Goal: Information Seeking & Learning: Understand process/instructions

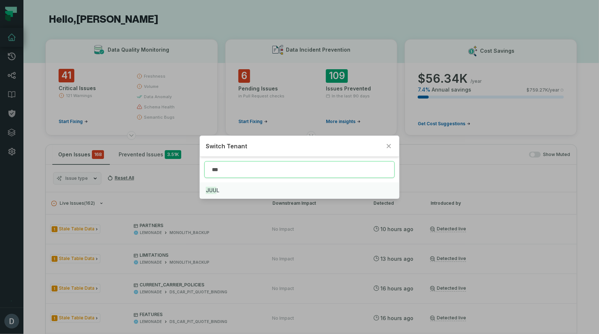
type input "***"
click at [241, 195] on button "JUU L" at bounding box center [299, 190] width 199 height 16
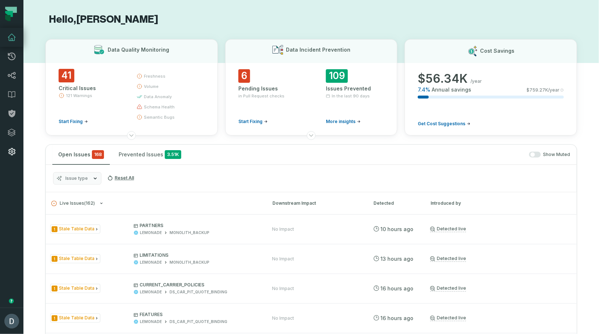
click at [8, 149] on icon at bounding box center [11, 151] width 9 height 9
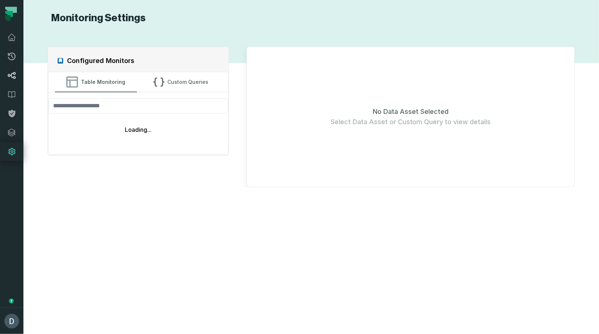
click at [11, 81] on link "Lineage" at bounding box center [11, 75] width 23 height 19
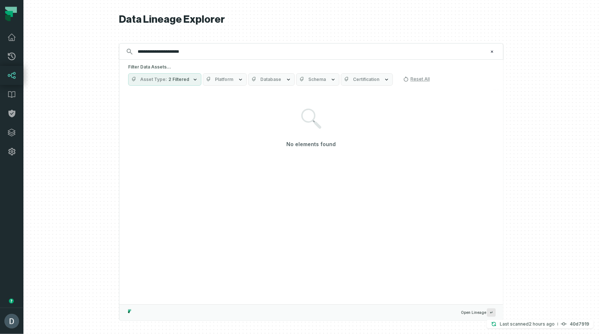
type input "**********"
click at [192, 79] on icon "button" at bounding box center [195, 80] width 6 height 6
click at [154, 52] on input "**********" at bounding box center [310, 52] width 354 height 12
click at [231, 80] on button "Platform" at bounding box center [225, 79] width 44 height 12
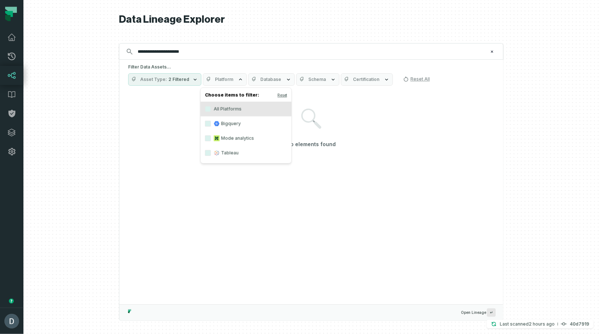
click at [231, 80] on button "Platform" at bounding box center [225, 79] width 44 height 12
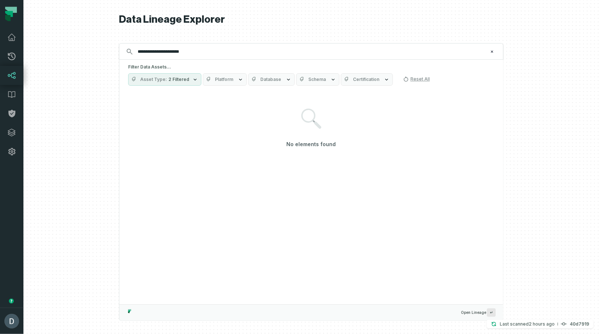
click at [272, 82] on span "Database" at bounding box center [270, 80] width 21 height 6
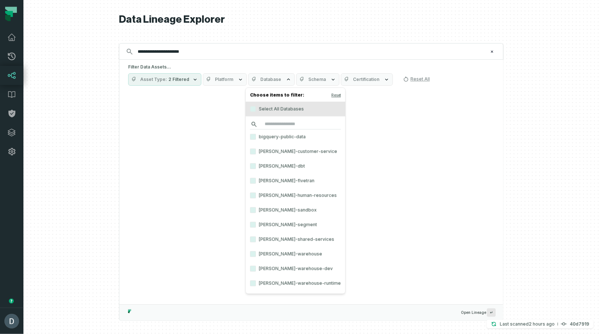
click at [269, 126] on input "search" at bounding box center [295, 124] width 91 height 10
click at [200, 135] on div "No elements found" at bounding box center [311, 128] width 366 height 72
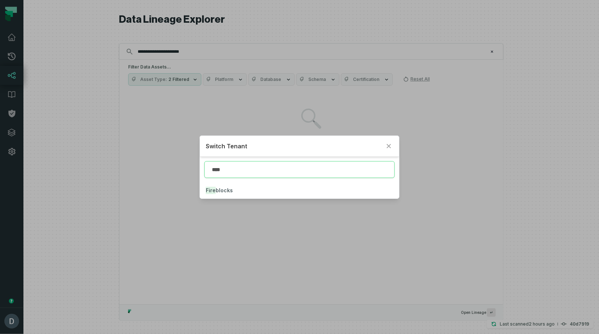
type input "****"
click button "Fire blocks" at bounding box center [299, 190] width 199 height 16
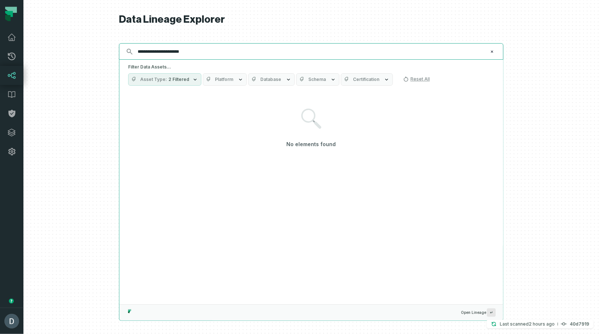
click at [245, 53] on input "**********" at bounding box center [310, 52] width 354 height 12
type input "**********"
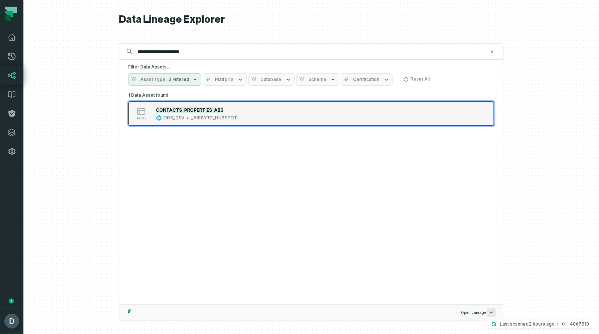
click at [188, 108] on mark "CONTACTS_PROPERTIES_AB3" at bounding box center [189, 109] width 67 height 5
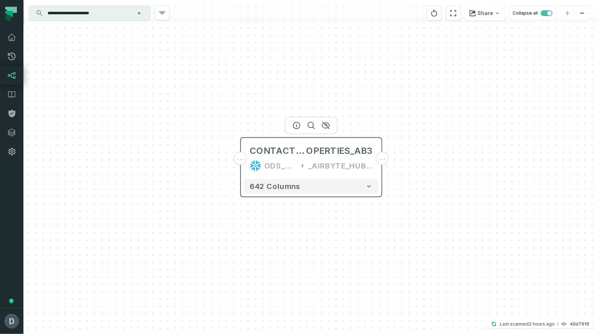
click at [301, 142] on div "CONTACTS_PR OPERTIES_AB3 ODS_DEV _AIRBYTE_HUBSPOT" at bounding box center [311, 158] width 135 height 35
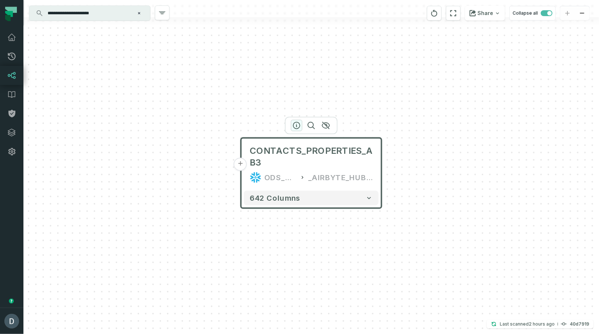
click at [293, 124] on icon "button" at bounding box center [296, 125] width 7 height 7
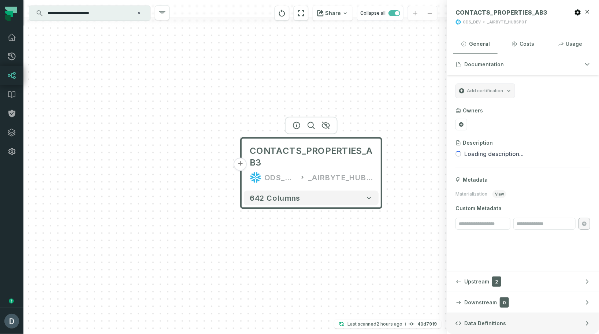
click at [490, 325] on span "Data Definitions" at bounding box center [485, 323] width 42 height 7
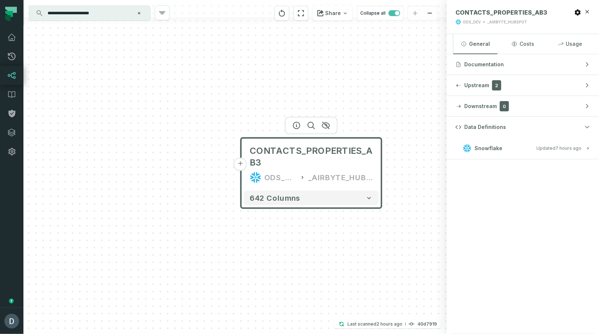
click at [491, 146] on span "Snowflake" at bounding box center [489, 148] width 28 height 7
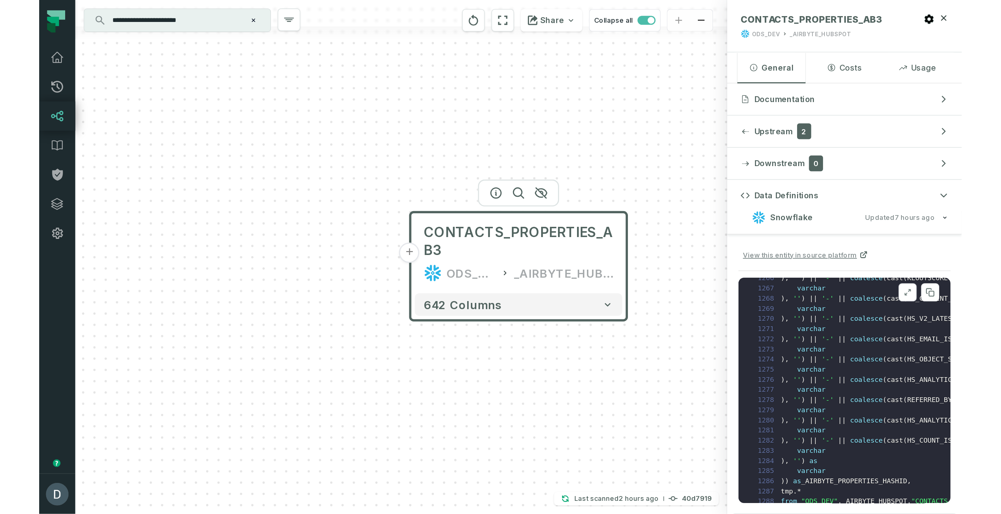
scroll to position [8344, 0]
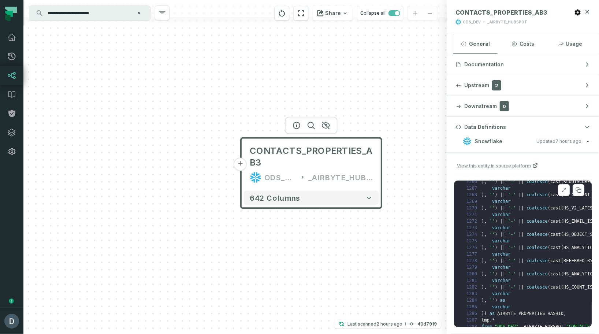
click at [537, 272] on pre "1 create or replace view "ODS_DEV" . _AIRBYTE_HUBSPOT . "CONTACTS_PROPERTIES_AB…" at bounding box center [523, 254] width 138 height 146
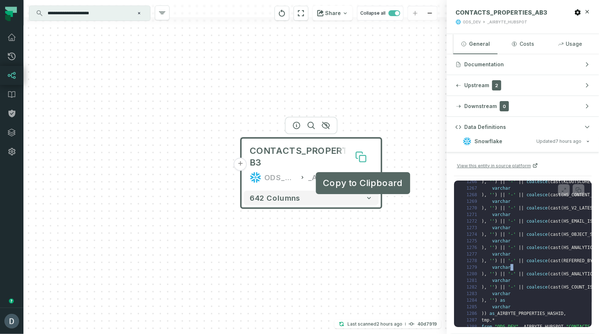
click at [364, 157] on icon at bounding box center [363, 159] width 6 height 6
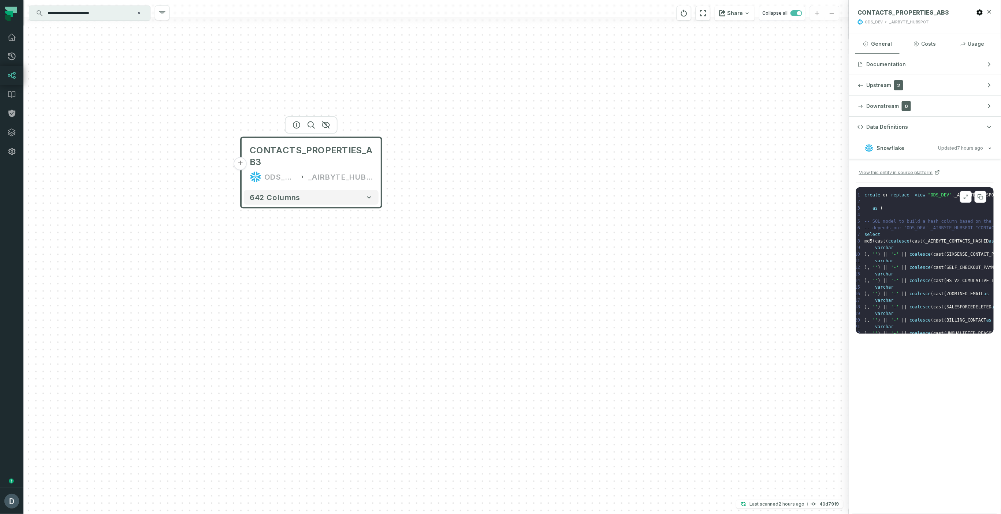
scroll to position [0, 0]
drag, startPoint x: 965, startPoint y: 194, endPoint x: 951, endPoint y: 196, distance: 14.1
click at [599, 194] on icon at bounding box center [965, 197] width 5 height 6
click at [599, 233] on pre "1 create or replace view "ODS_DEV" . _AIRBYTE_HUBSPOT . "CONTACTS_PROPERTIES_AB…" at bounding box center [925, 260] width 138 height 146
click at [599, 210] on pre "1 create or replace view "ODS_DEV" . _AIRBYTE_HUBSPOT . "CONTACTS_PROPERTIES_AB…" at bounding box center [925, 260] width 138 height 146
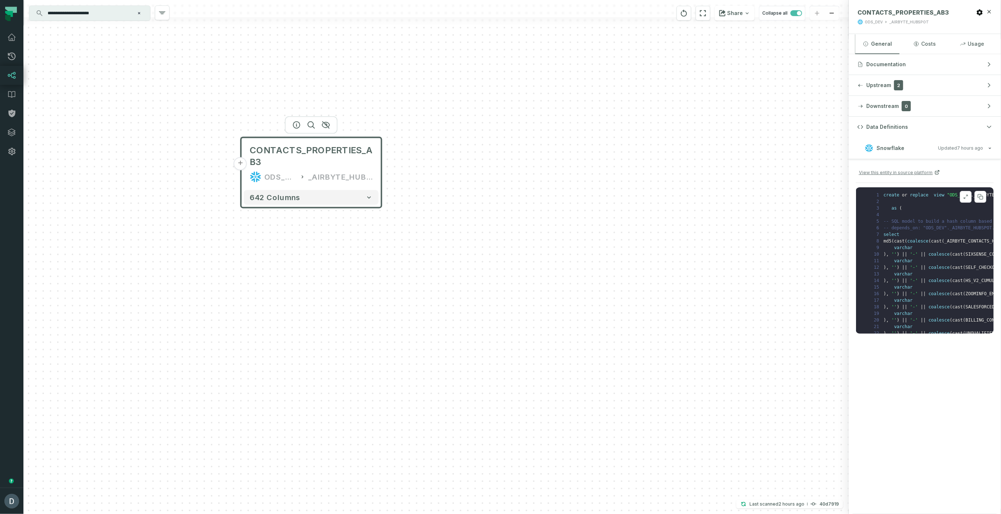
click at [599, 223] on span "-- SQL model to build a hash column based on the values of this record" at bounding box center [976, 221] width 185 height 5
drag, startPoint x: 931, startPoint y: 224, endPoint x: 945, endPoint y: 267, distance: 45.2
click at [599, 267] on pre "1 create or replace view "ODS_DEV" . _AIRBYTE_HUBSPOT . "CONTACTS_PROPERTIES_AB…" at bounding box center [925, 260] width 138 height 146
drag, startPoint x: 945, startPoint y: 267, endPoint x: 943, endPoint y: 210, distance: 56.8
click at [599, 267] on span "coalesce" at bounding box center [939, 267] width 21 height 5
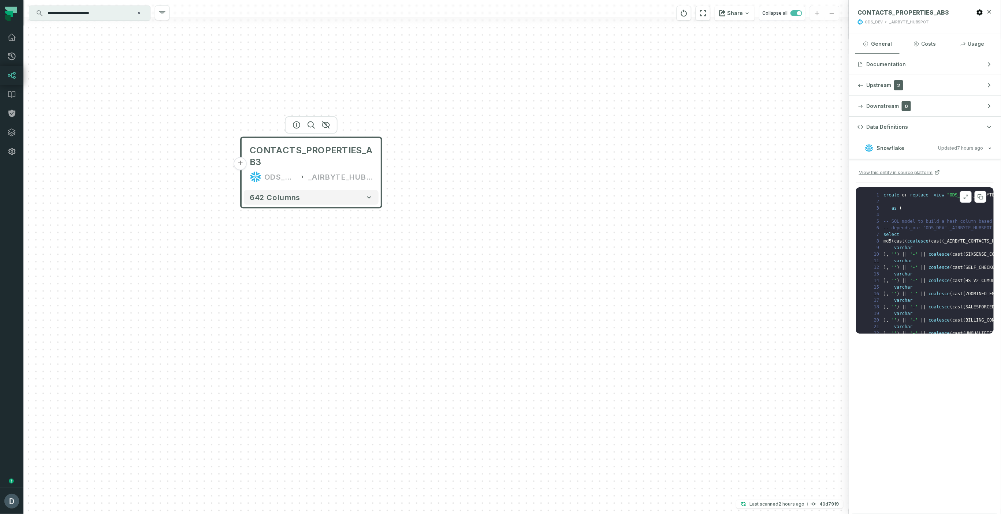
click at [599, 198] on icon at bounding box center [964, 197] width 1 height 1
click at [599, 213] on div "+ CONTACTS_PROPERTIES_AB3 ODS_DEV _AIRBYTE_HUBSPOT 642 columns" at bounding box center [435, 257] width 825 height 514
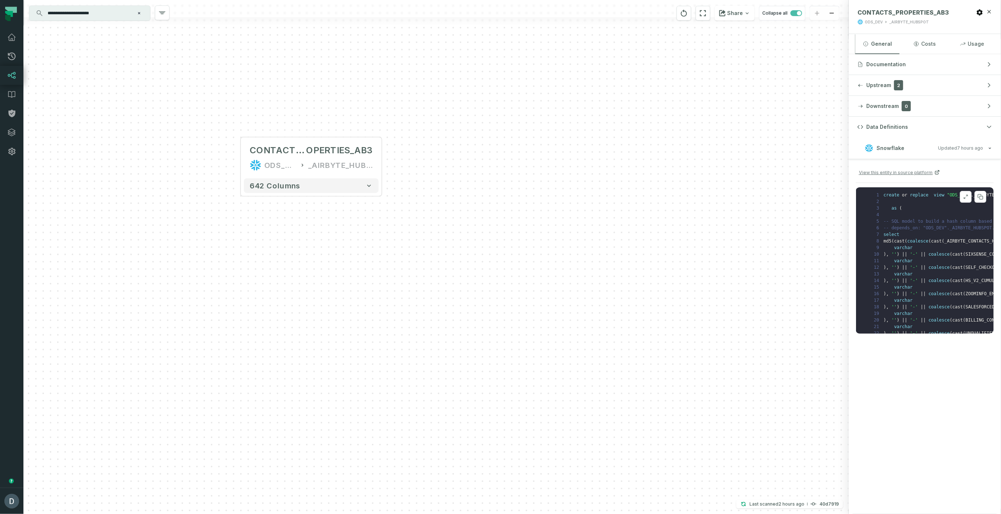
click at [599, 196] on icon at bounding box center [966, 196] width 1 height 1
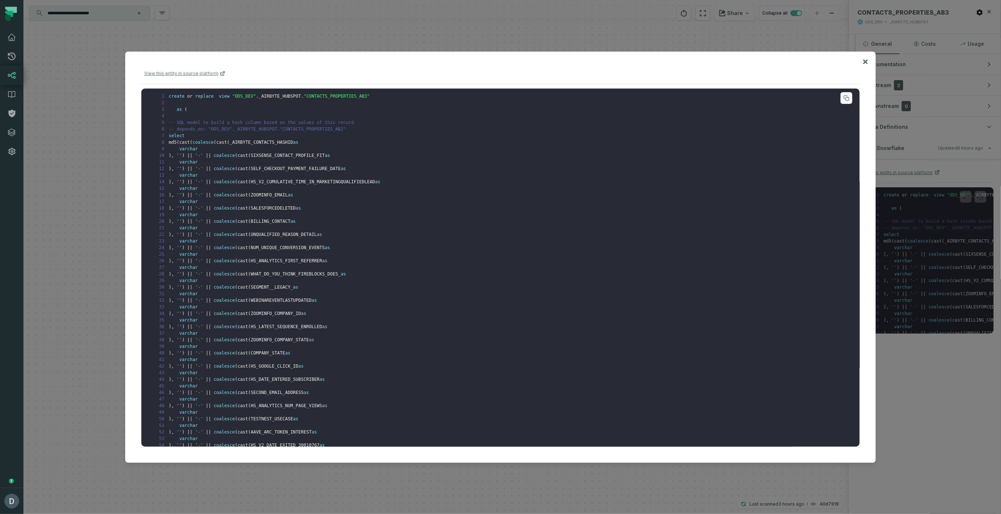
drag, startPoint x: 179, startPoint y: 141, endPoint x: 215, endPoint y: 191, distance: 62.4
click at [215, 192] on pre "1 create or replace view "ODS_DEV" . _AIRBYTE_HUBSPOT . "CONTACTS_PROPERTIES_AB…" at bounding box center [500, 268] width 719 height 358
click at [215, 191] on pre "1 create or replace view "ODS_DEV" . _AIRBYTE_HUBSPOT . "CONTACTS_PROPERTIES_AB…" at bounding box center [500, 268] width 719 height 358
drag, startPoint x: 180, startPoint y: 143, endPoint x: 249, endPoint y: 245, distance: 123.5
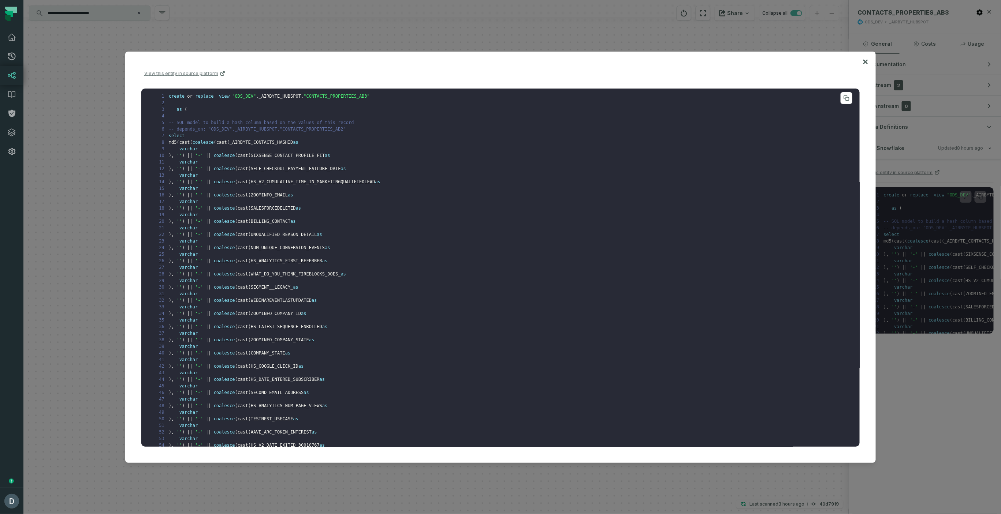
click at [249, 245] on span "(" at bounding box center [249, 247] width 3 height 5
drag, startPoint x: 187, startPoint y: 193, endPoint x: 191, endPoint y: 193, distance: 4.8
click at [209, 193] on span "||" at bounding box center [208, 195] width 5 height 5
click at [206, 196] on span "||" at bounding box center [208, 195] width 5 height 5
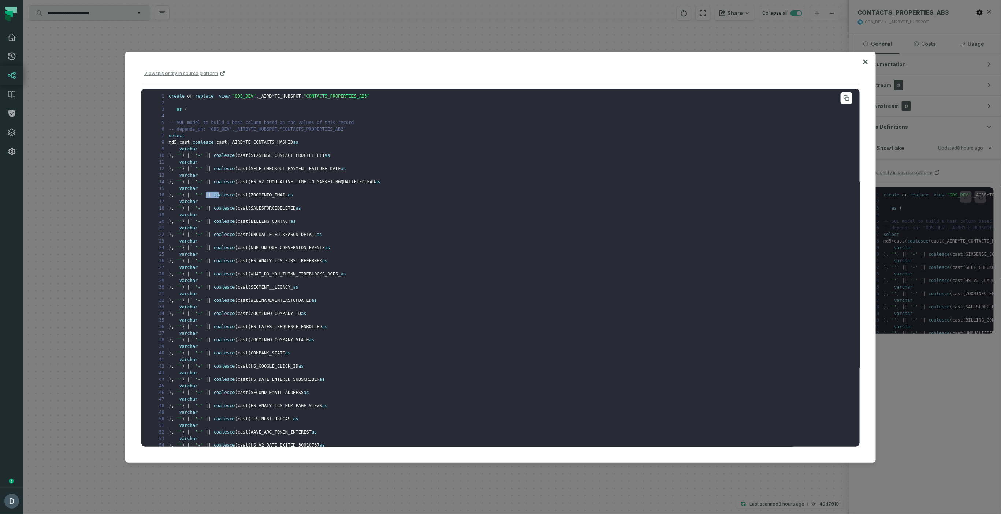
drag, startPoint x: 207, startPoint y: 196, endPoint x: 218, endPoint y: 196, distance: 11.4
click at [212, 197] on span at bounding box center [212, 195] width 3 height 5
drag, startPoint x: 206, startPoint y: 194, endPoint x: 211, endPoint y: 197, distance: 5.9
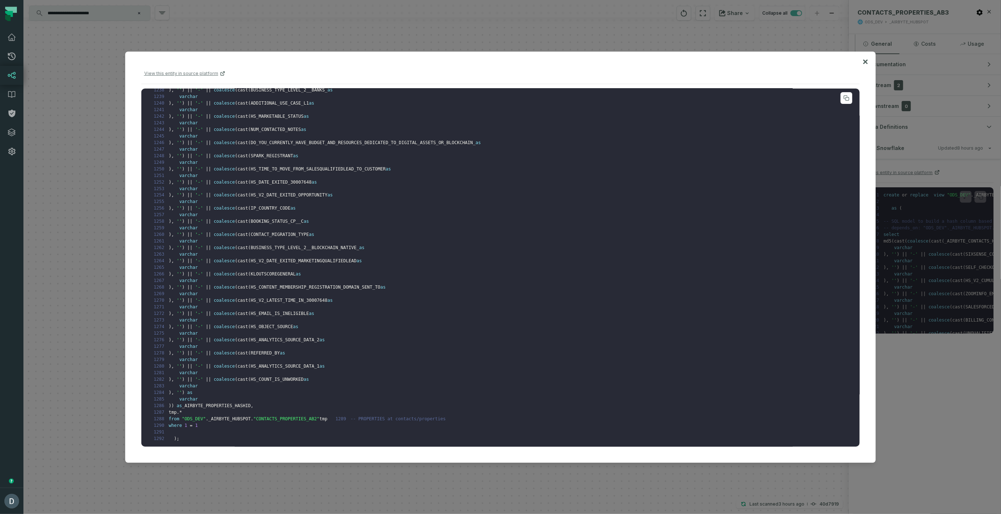
scroll to position [8167, 0]
drag, startPoint x: 220, startPoint y: 390, endPoint x: 289, endPoint y: 406, distance: 70.3
click at [287, 334] on pre "1 create or replace view "ODS_DEV" . _AIRBYTE_HUBSPOT . "CONTACTS_PROPERTIES_AB…" at bounding box center [500, 268] width 719 height 358
click at [289, 334] on pre "1 create or replace view "ODS_DEV" . _AIRBYTE_HUBSPOT . "CONTACTS_PROPERTIES_AB…" at bounding box center [500, 268] width 719 height 358
click at [431, 17] on div at bounding box center [500, 257] width 1001 height 514
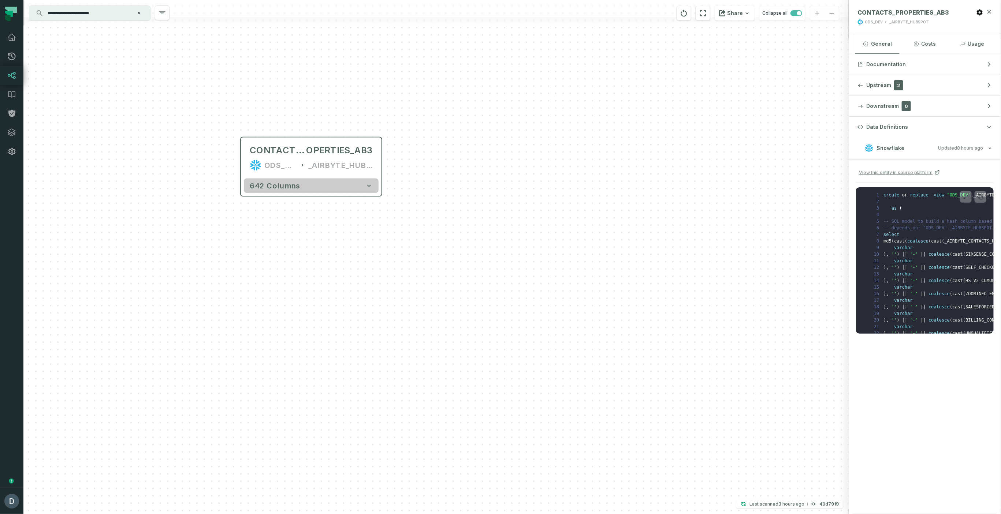
click at [366, 183] on icon "button" at bounding box center [368, 185] width 7 height 7
click at [370, 186] on icon "button" at bounding box center [368, 186] width 7 height 7
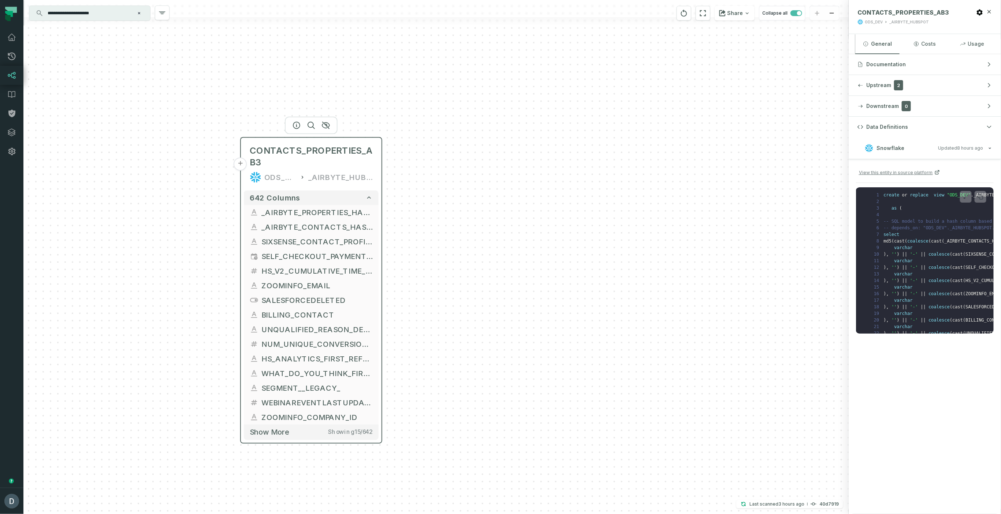
click at [371, 186] on div "CONTACTS_PROPERTIES_AB3 ODS_DEV _AIRBYTE_HUBSPOT" at bounding box center [311, 164] width 135 height 47
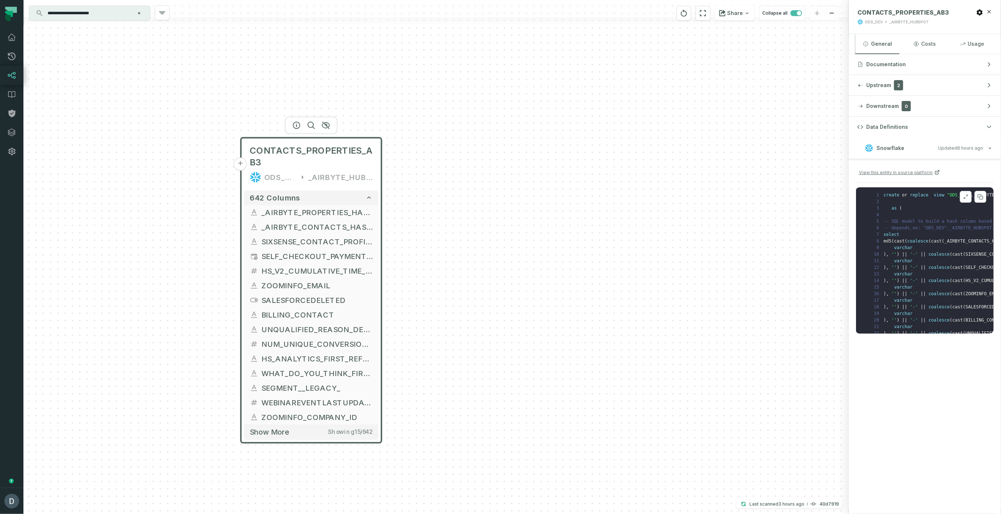
click at [599, 197] on button at bounding box center [966, 197] width 12 height 12
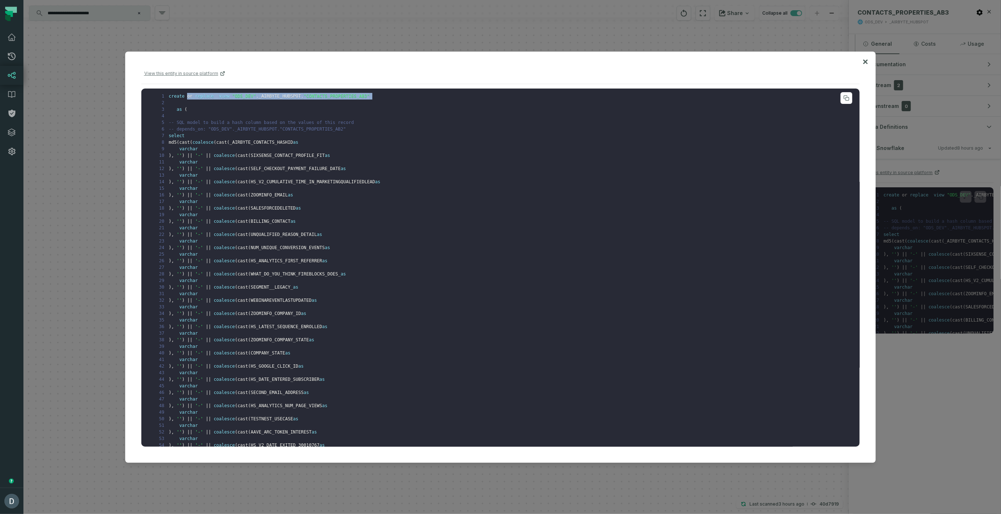
drag, startPoint x: 186, startPoint y: 94, endPoint x: 384, endPoint y: 94, distance: 197.7
click at [384, 93] on pre "1 create or replace view "ODS_DEV" . _AIRBYTE_HUBSPOT . "CONTACTS_PROPERTIES_AB…" at bounding box center [500, 268] width 719 height 358
click at [385, 96] on pre "1 create or replace view "ODS_DEV" . _AIRBYTE_HUBSPOT . "CONTACTS_PROPERTIES_AB…" at bounding box center [500, 268] width 719 height 358
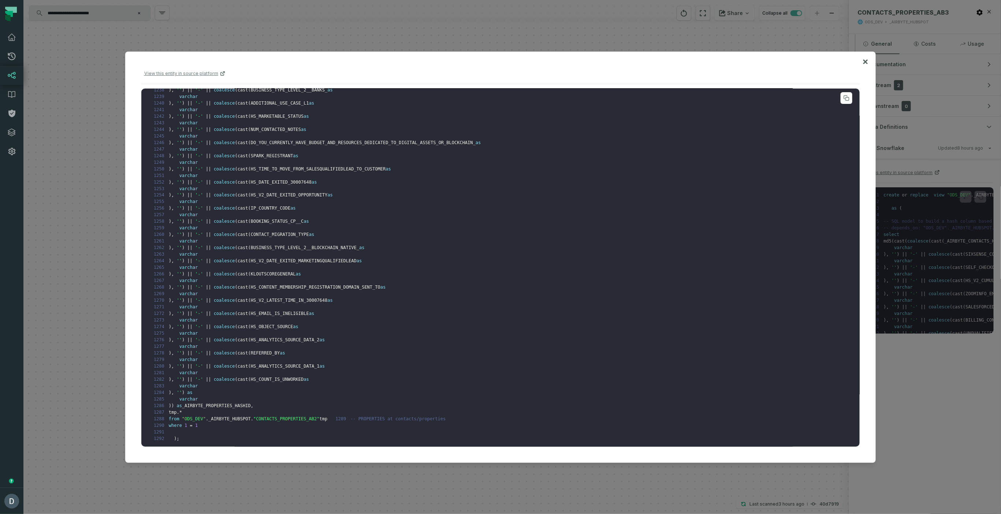
click at [238, 334] on span "_AIRBYTE_PROPERTIES_HASHID" at bounding box center [216, 406] width 69 height 5
drag, startPoint x: 180, startPoint y: 408, endPoint x: 191, endPoint y: 406, distance: 11.1
drag, startPoint x: 194, startPoint y: 405, endPoint x: 218, endPoint y: 408, distance: 24.3
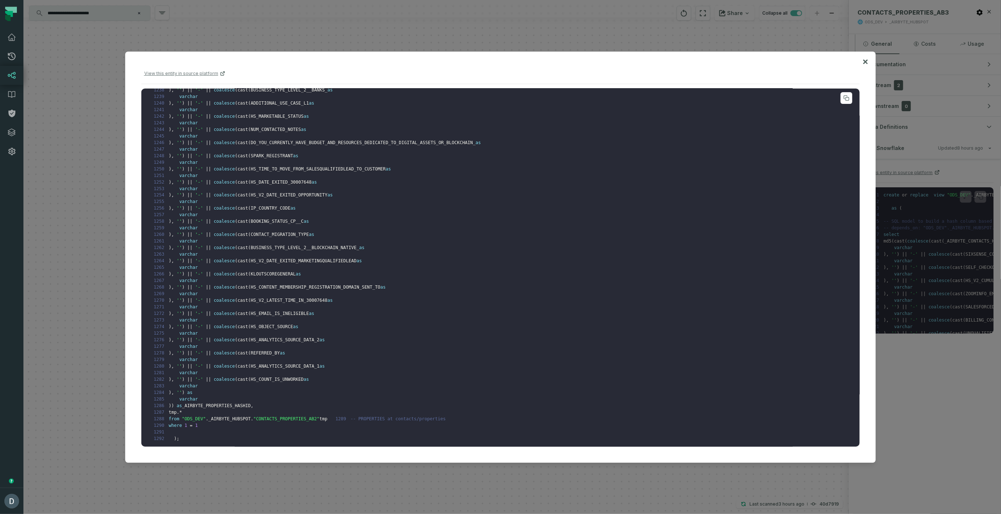
click at [194, 334] on pre "1 create or replace view "ODS_DEV" . _AIRBYTE_HUBSPOT . "CONTACTS_PROPERTIES_AB…" at bounding box center [500, 268] width 719 height 358
drag, startPoint x: 183, startPoint y: 417, endPoint x: 281, endPoint y: 410, distance: 98.7
click at [281, 334] on pre "1 create or replace view "ODS_DEV" . _AIRBYTE_HUBSPOT . "CONTACTS_PROPERTIES_AB…" at bounding box center [500, 268] width 719 height 358
click at [281, 334] on span ""CONTACTS_PROPERTIES_AB2"" at bounding box center [286, 419] width 66 height 5
drag, startPoint x: 183, startPoint y: 414, endPoint x: 388, endPoint y: 416, distance: 204.7
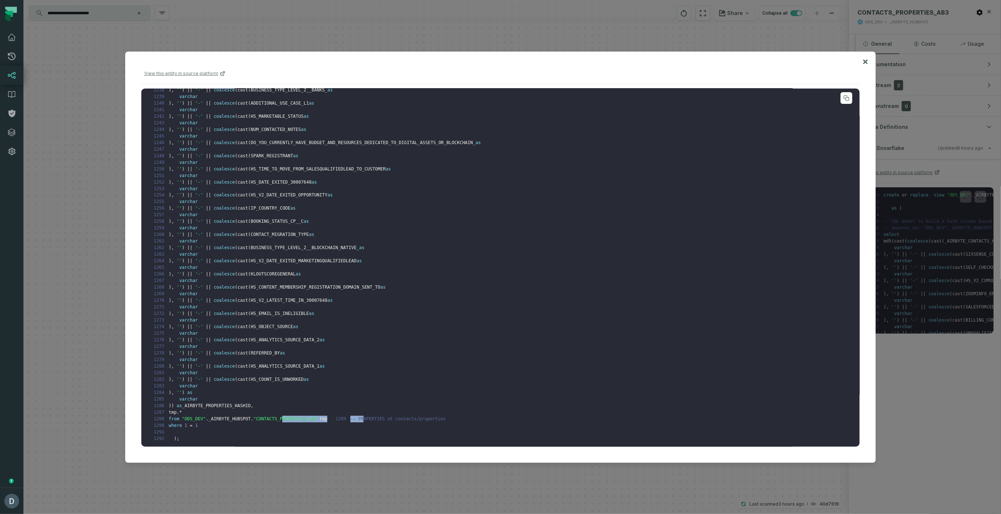
click at [388, 334] on pre "1 create or replace view "ODS_DEV" . _AIRBYTE_HUBSPOT . "CONTACTS_PROPERTIES_AB…" at bounding box center [500, 268] width 719 height 358
click at [291, 334] on span ""CONTACTS_PROPERTIES_AB2"" at bounding box center [286, 419] width 66 height 5
drag, startPoint x: 310, startPoint y: 479, endPoint x: 308, endPoint y: 455, distance: 24.6
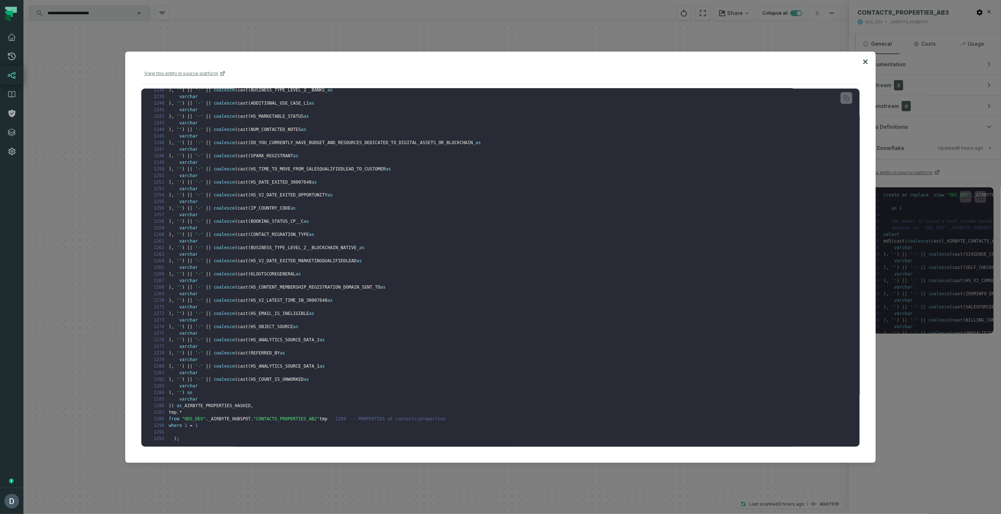
click at [310, 334] on div at bounding box center [500, 257] width 1001 height 514
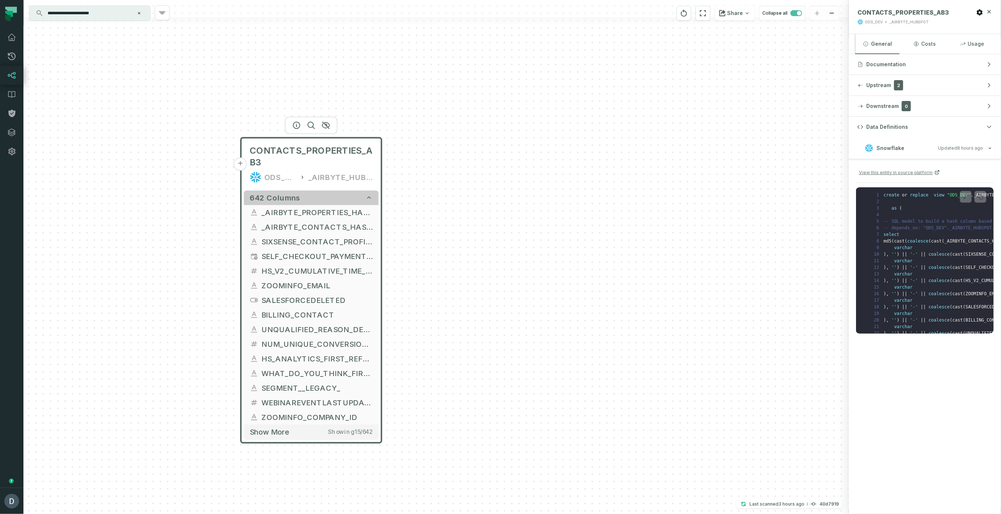
drag, startPoint x: 239, startPoint y: 166, endPoint x: 314, endPoint y: 198, distance: 81.7
click at [239, 166] on button "+" at bounding box center [240, 164] width 13 height 13
